Goal: Transaction & Acquisition: Register for event/course

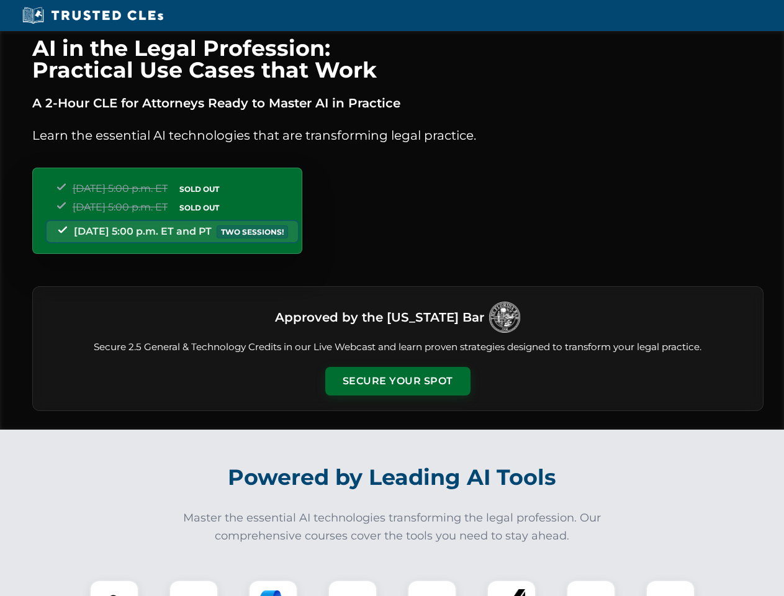
click at [397, 381] on button "Secure Your Spot" at bounding box center [397, 381] width 145 height 29
click at [114, 588] on img at bounding box center [114, 605] width 36 height 36
click at [194, 588] on div at bounding box center [194, 605] width 50 height 50
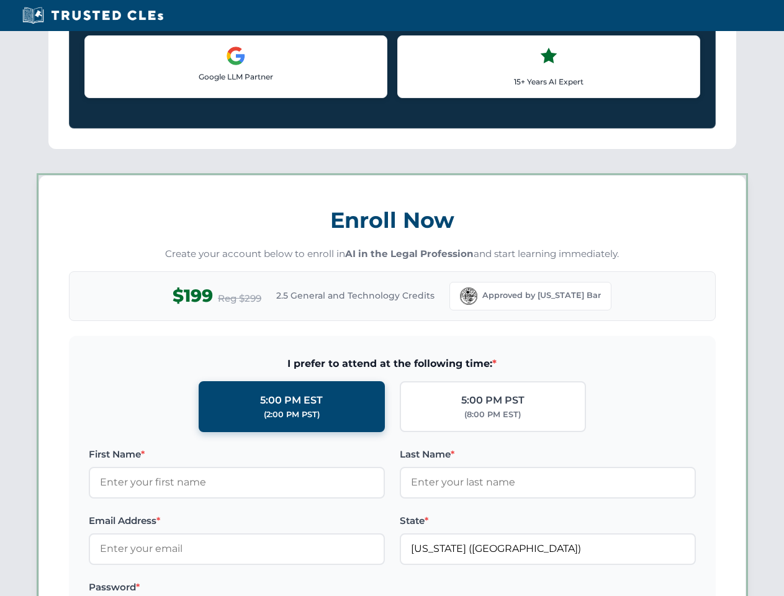
click at [353, 588] on label "Password *" at bounding box center [237, 587] width 296 height 15
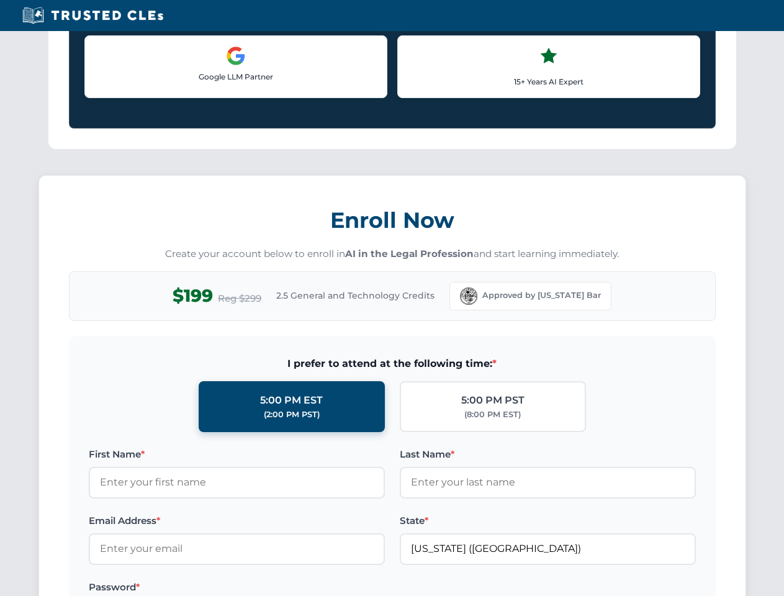
scroll to position [1219, 0]
